Goal: Information Seeking & Learning: Find contact information

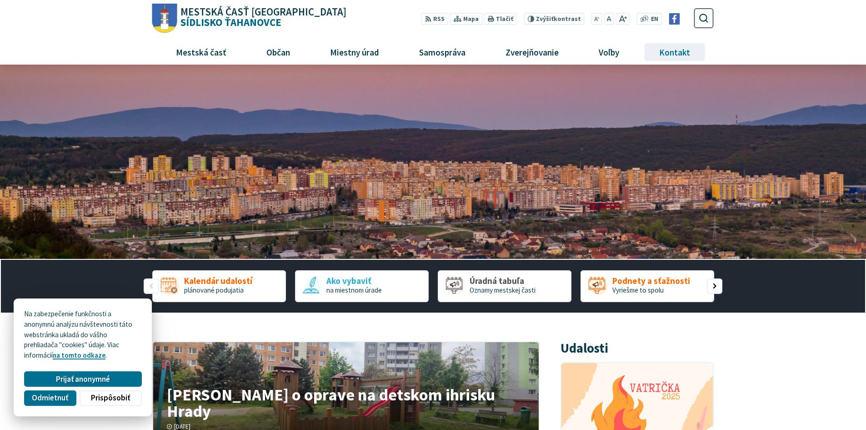
click at [673, 55] on span "Kontakt" at bounding box center [675, 52] width 38 height 25
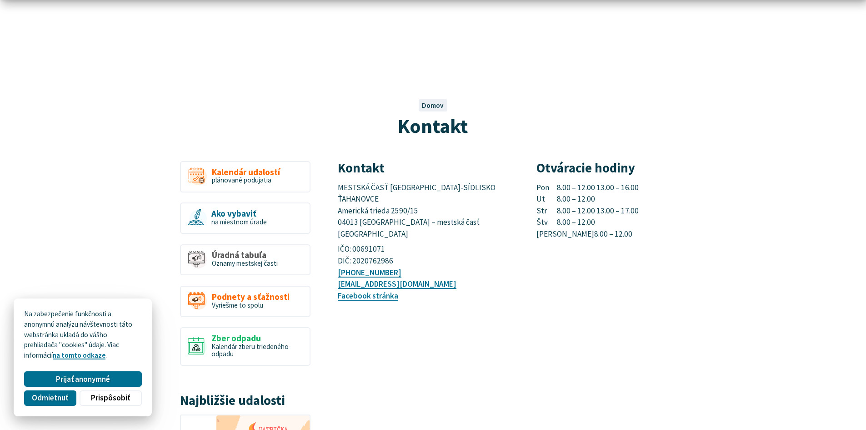
scroll to position [76, 0]
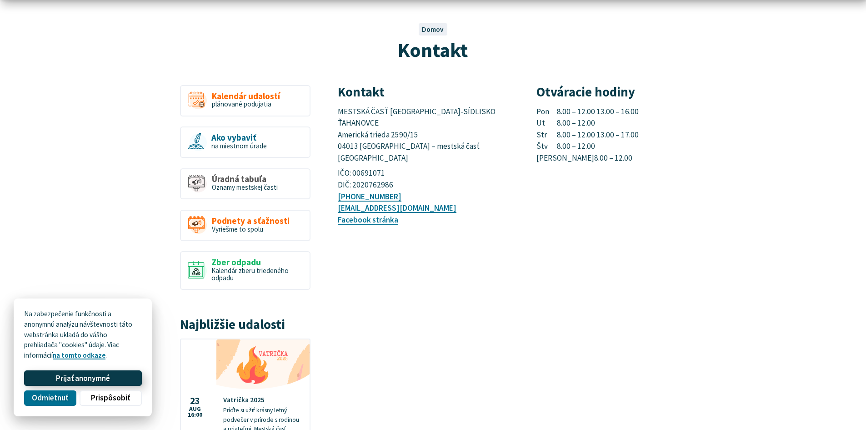
click at [80, 380] on span "Prijať anonymné" at bounding box center [83, 378] width 54 height 10
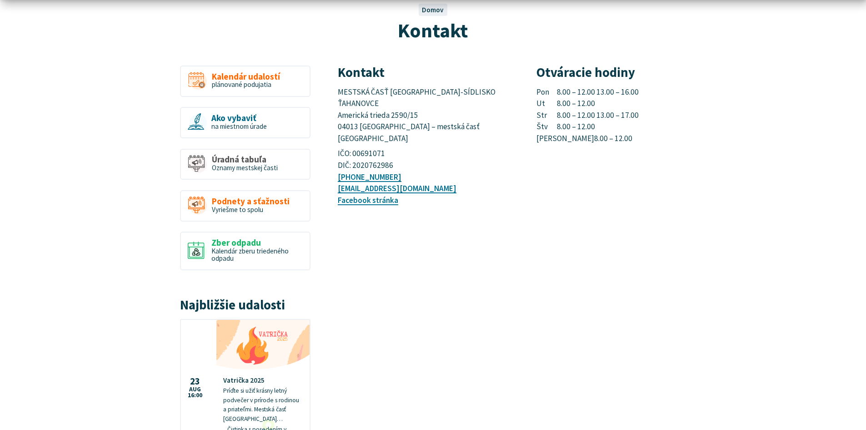
scroll to position [104, 0]
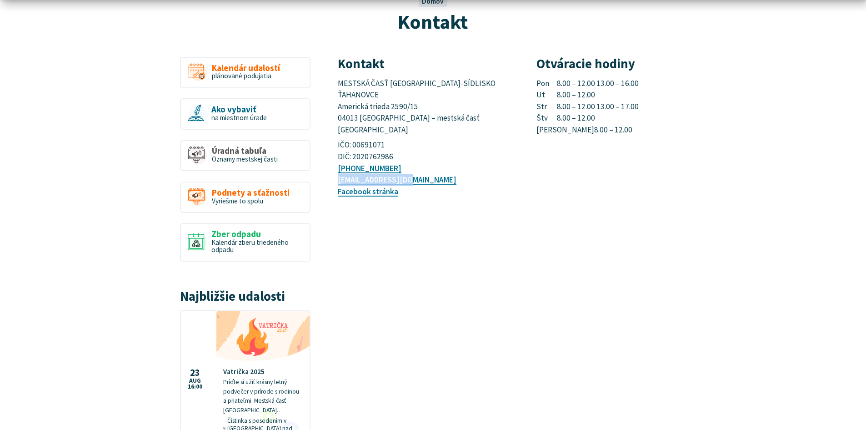
drag, startPoint x: 420, startPoint y: 156, endPoint x: 336, endPoint y: 160, distance: 84.6
click at [336, 160] on article "Kontakt MESTSKÁ ČASŤ [GEOGRAPHIC_DATA]-SÍDLISKO ŤAHANOVCE [STREET_ADDRESS] – me…" at bounding box center [525, 276] width 403 height 438
copy link "[EMAIL_ADDRESS][DOMAIN_NAME]"
drag, startPoint x: 403, startPoint y: 144, endPoint x: 331, endPoint y: 144, distance: 72.8
click at [331, 144] on article "Kontakt MESTSKÁ ČASŤ [GEOGRAPHIC_DATA]-SÍDLISKO ŤAHANOVCE [STREET_ADDRESS] – me…" at bounding box center [525, 276] width 403 height 438
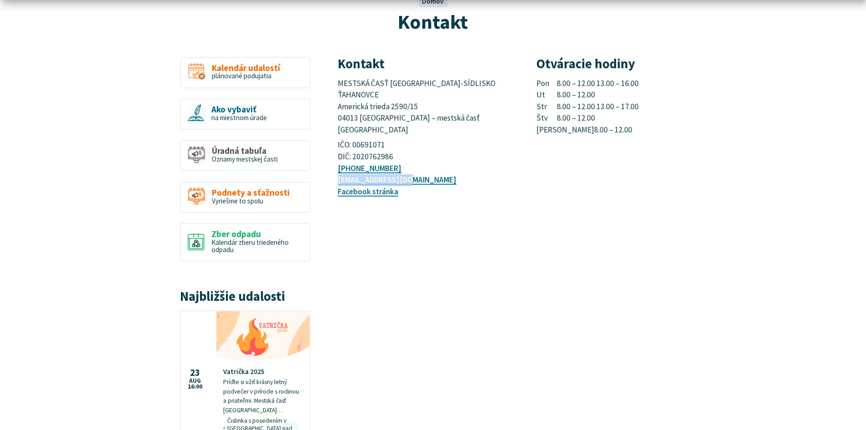
copy link "[PHONE_NUMBER]"
